Goal: Navigation & Orientation: Find specific page/section

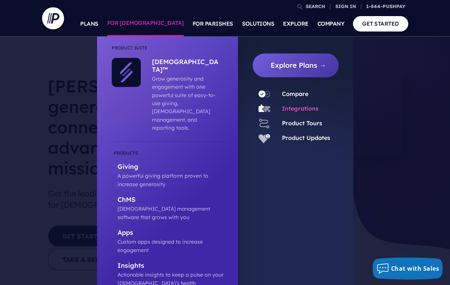
click at [288, 108] on link "Integrations" at bounding box center [300, 108] width 37 height 7
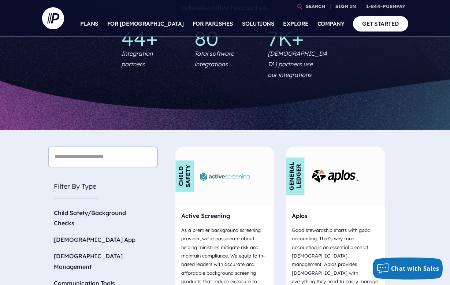
scroll to position [267, 0]
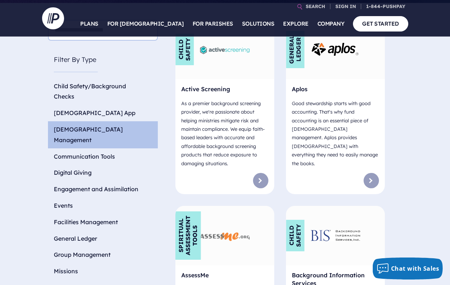
click at [83, 123] on li "[DEMOGRAPHIC_DATA] Management" at bounding box center [103, 134] width 110 height 27
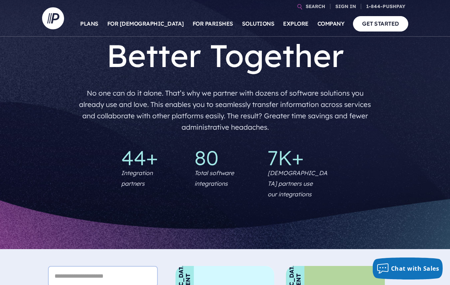
scroll to position [0, 0]
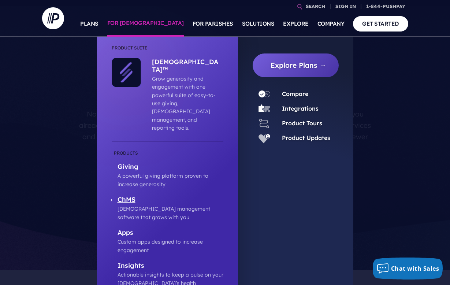
click at [126, 196] on p "ChMS" at bounding box center [171, 200] width 106 height 9
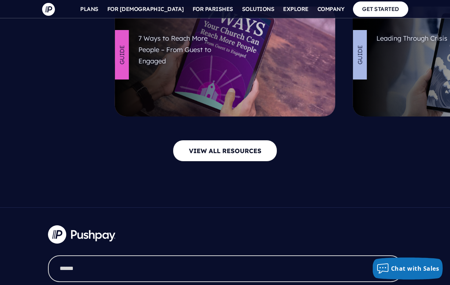
scroll to position [3460, 0]
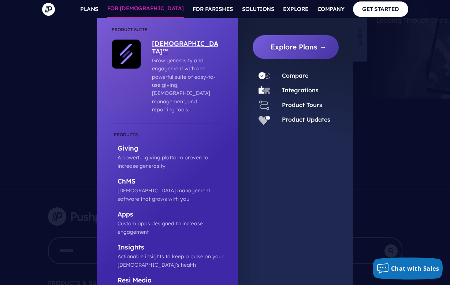
click at [167, 43] on p "[DEMOGRAPHIC_DATA]™" at bounding box center [186, 48] width 68 height 17
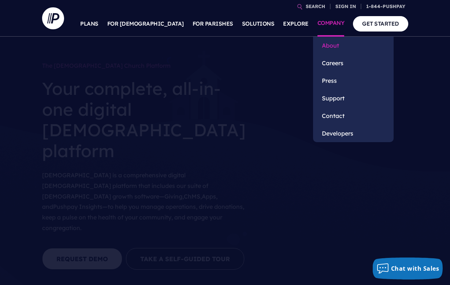
click at [336, 45] on link "About" at bounding box center [353, 46] width 81 height 18
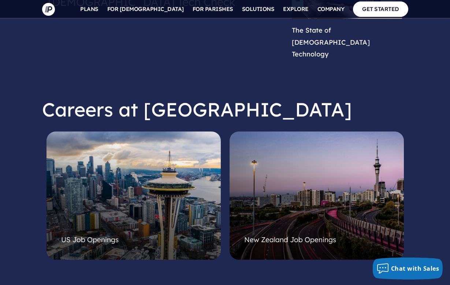
scroll to position [1820, 0]
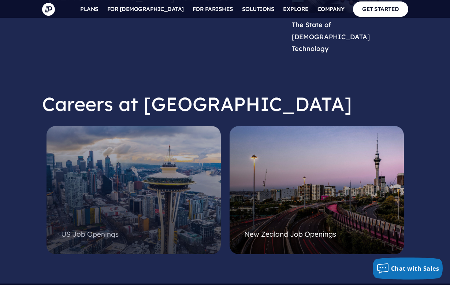
click at [110, 156] on div at bounding box center [133, 181] width 145 height 88
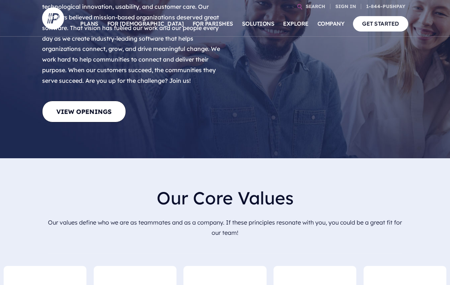
scroll to position [166, 0]
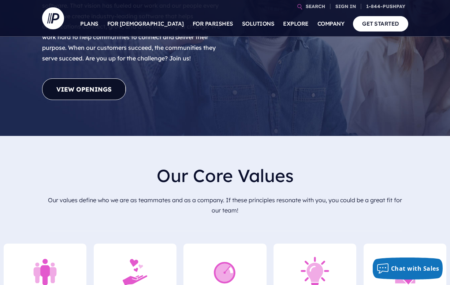
click at [89, 78] on link "View Openings" at bounding box center [84, 89] width 84 height 22
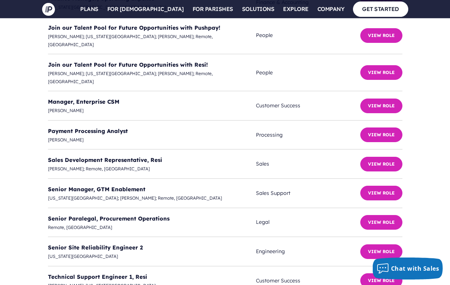
scroll to position [2241, 0]
